Goal: Information Seeking & Learning: Find specific fact

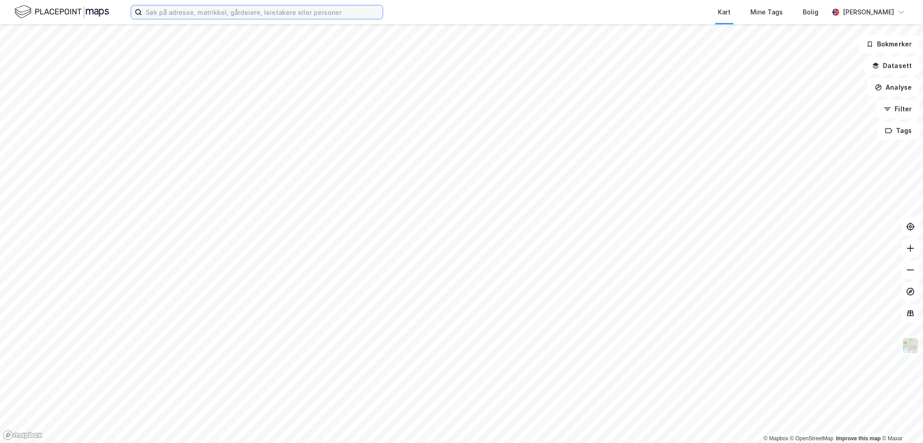
click at [168, 10] on input at bounding box center [262, 12] width 241 height 14
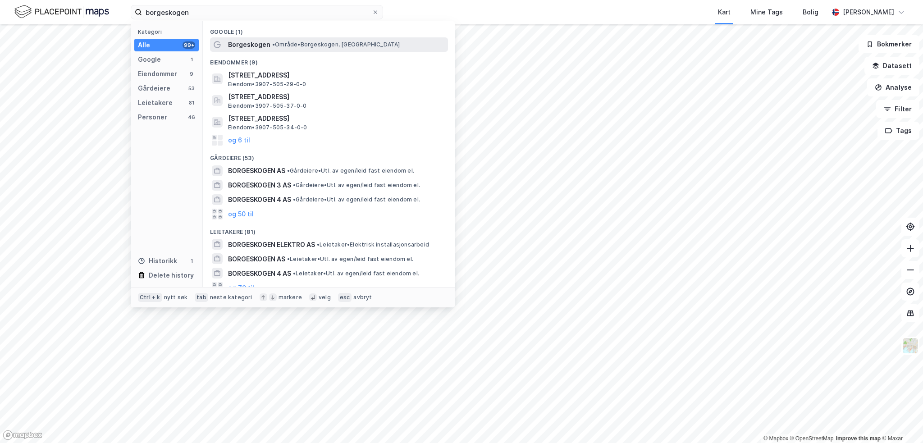
click at [243, 45] on span "Borgeskogen" at bounding box center [249, 44] width 42 height 11
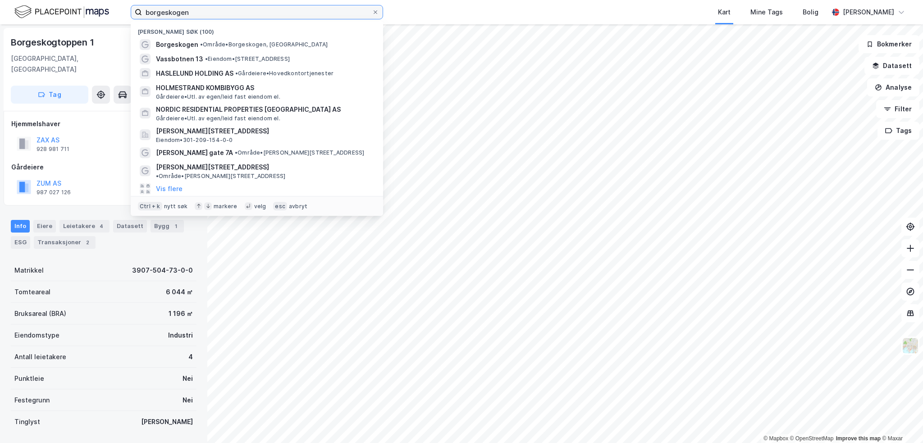
drag, startPoint x: 196, startPoint y: 13, endPoint x: 68, endPoint y: 0, distance: 129.1
click at [68, 0] on div "borgeskogen Nylige søk (100) Borgeskogen • Område • [GEOGRAPHIC_DATA], [STREET_…" at bounding box center [461, 12] width 923 height 24
paste input "Borgeskogen 39"
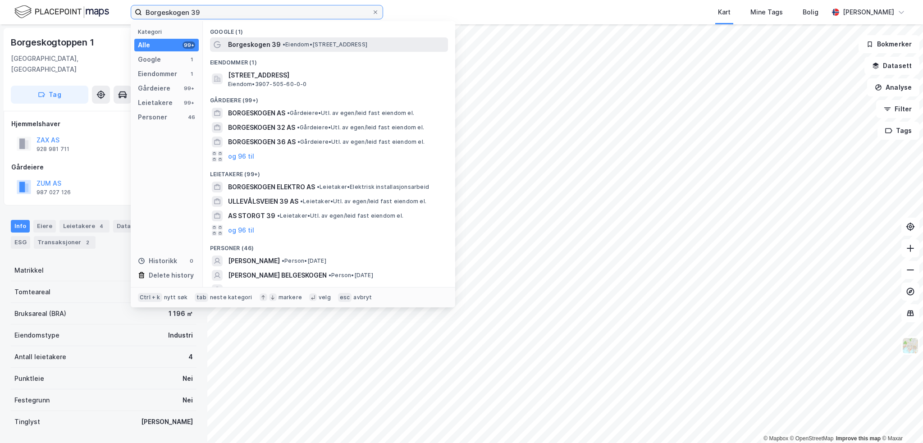
type input "Borgeskogen 39"
click at [242, 46] on span "Borgeskogen 39" at bounding box center [254, 44] width 53 height 11
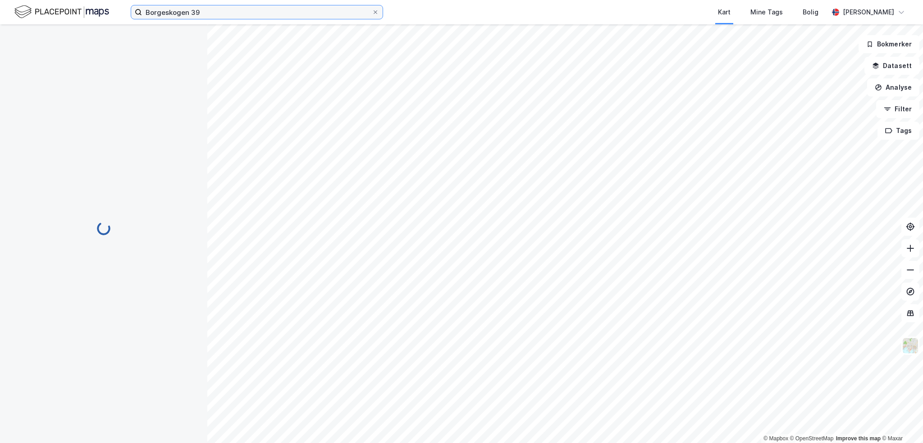
click at [216, 17] on input "Borgeskogen 39" at bounding box center [257, 12] width 230 height 14
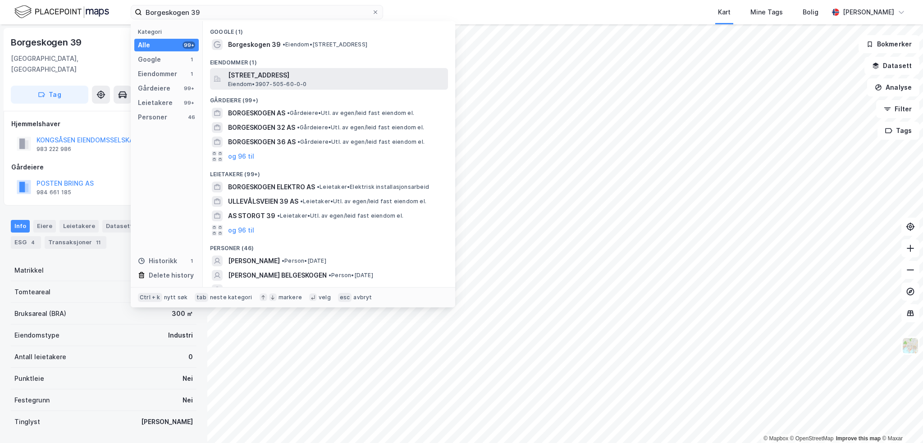
click at [247, 81] on span "Eiendom • 3907-505-60-0-0" at bounding box center [267, 84] width 79 height 7
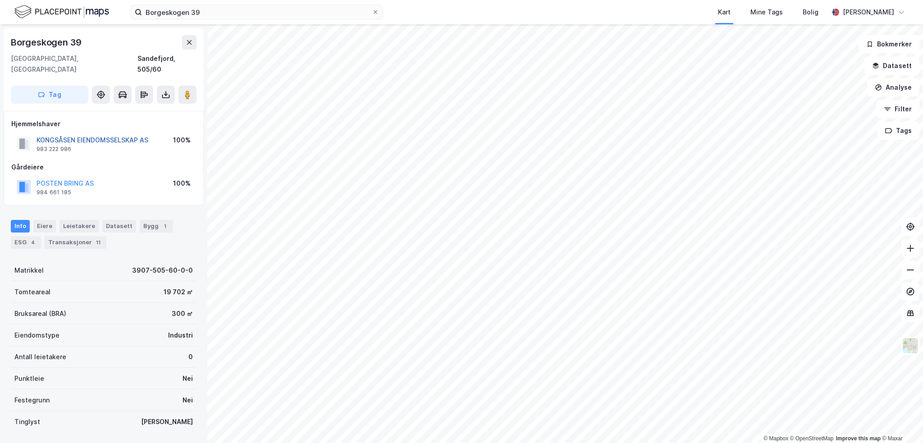
click at [0, 0] on button "KONGSÅSEN EIENDOMSSELSKAP AS" at bounding box center [0, 0] width 0 height 0
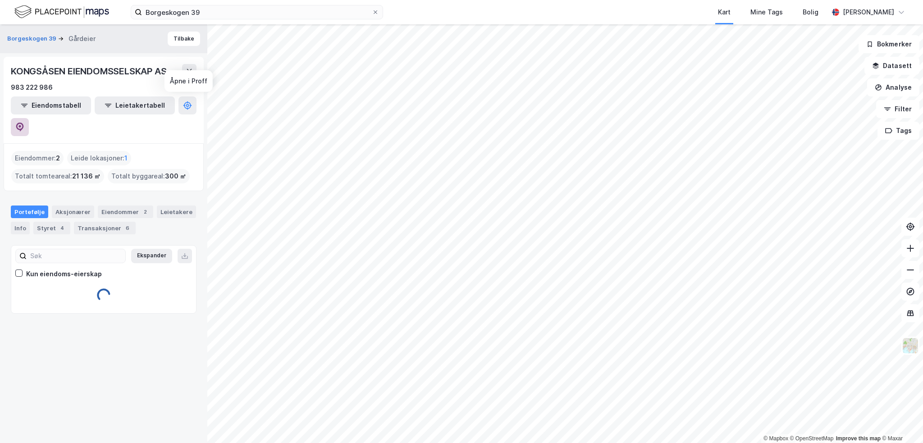
click at [24, 123] on icon at bounding box center [19, 127] width 9 height 9
